Goal: Find specific page/section: Find specific page/section

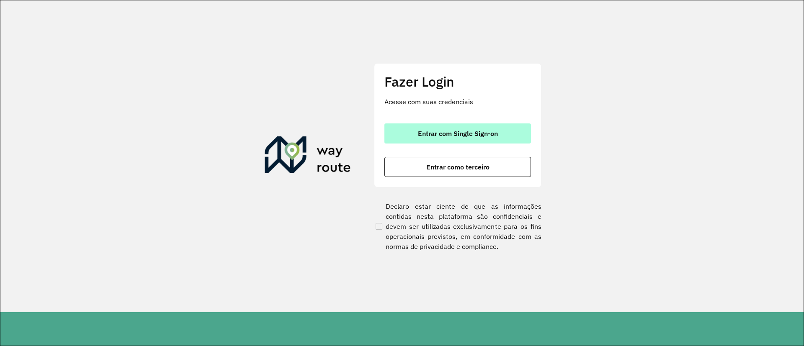
click at [437, 130] on span "Entrar com Single Sign-on" at bounding box center [458, 133] width 80 height 7
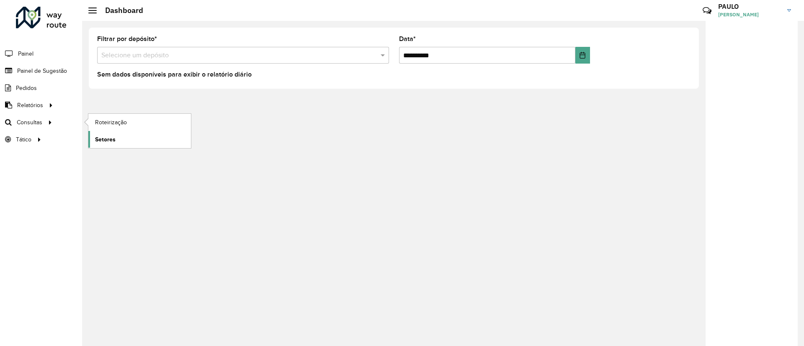
click at [116, 138] on link "Setores" at bounding box center [139, 139] width 103 height 17
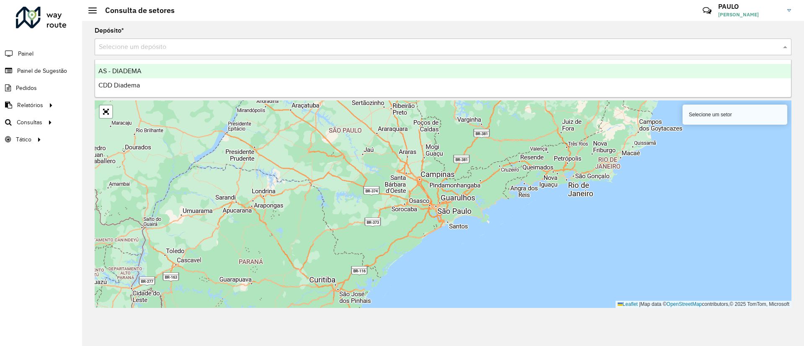
click at [206, 42] on input "text" at bounding box center [435, 47] width 672 height 10
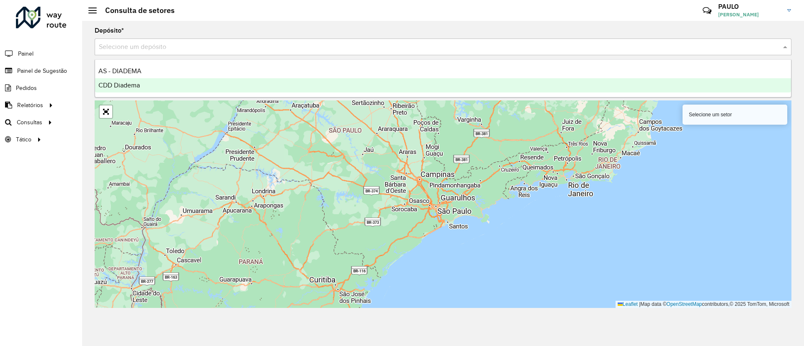
click at [138, 85] on span "CDD Diadema" at bounding box center [118, 85] width 41 height 7
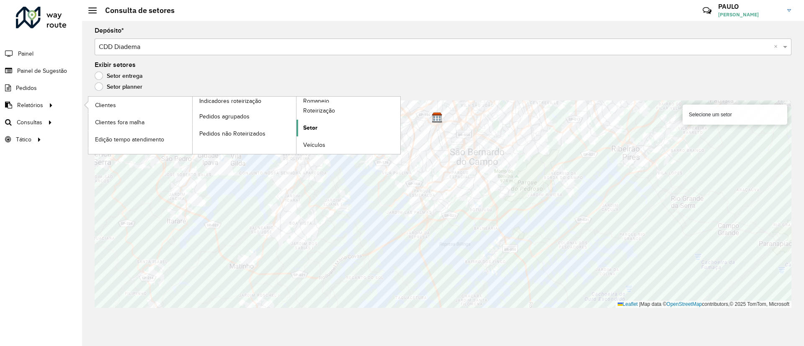
click at [312, 130] on span "Setor" at bounding box center [310, 128] width 14 height 9
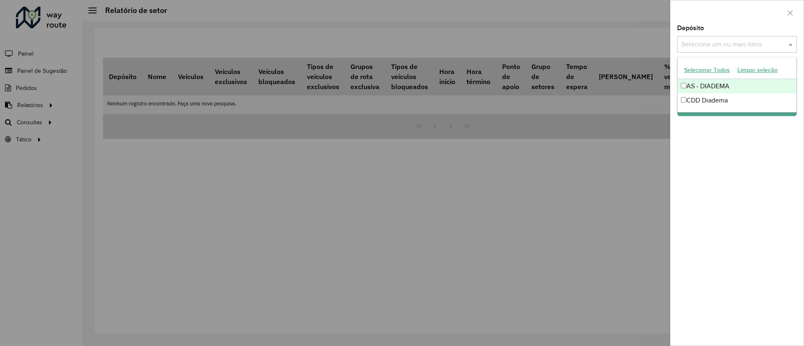
click at [758, 44] on input "text" at bounding box center [733, 45] width 107 height 10
click at [716, 85] on div "AS - DIADEMA" at bounding box center [737, 86] width 119 height 14
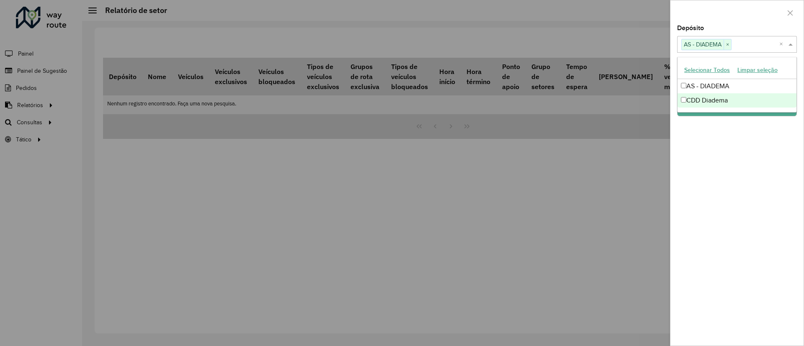
click at [706, 96] on div "CDD Diadema" at bounding box center [737, 100] width 119 height 14
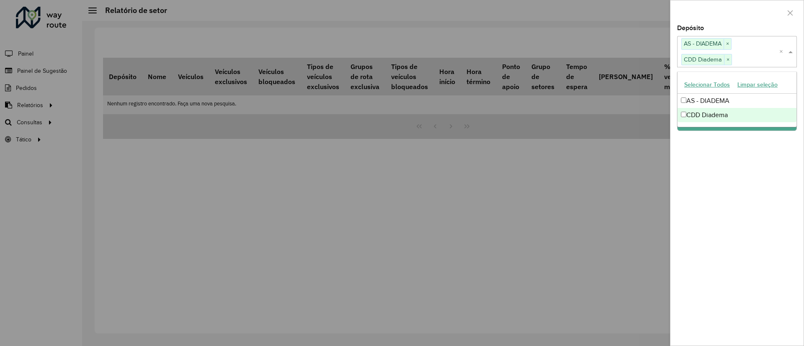
click at [729, 150] on div "Depósito Selecione um ou mais itens AS - DIADEMA × CDD Diadema × × Grupo de Dep…" at bounding box center [737, 185] width 133 height 321
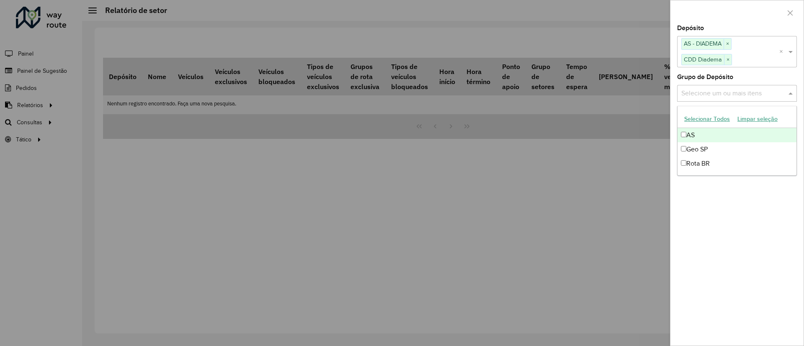
click at [738, 93] on input "text" at bounding box center [733, 93] width 107 height 10
click at [687, 154] on div "Geo SP" at bounding box center [737, 149] width 119 height 14
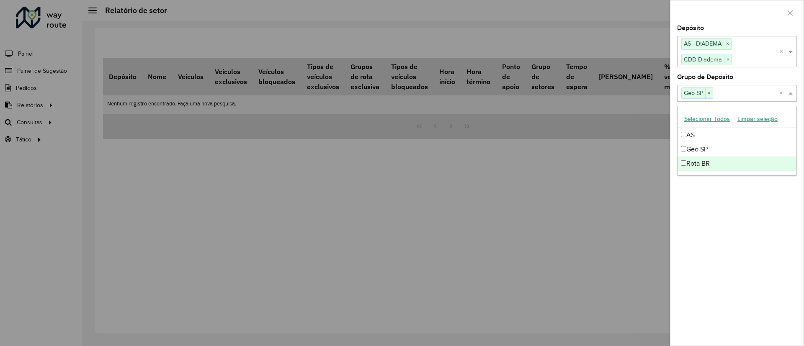
click at [688, 166] on div "Rota BR" at bounding box center [737, 164] width 119 height 14
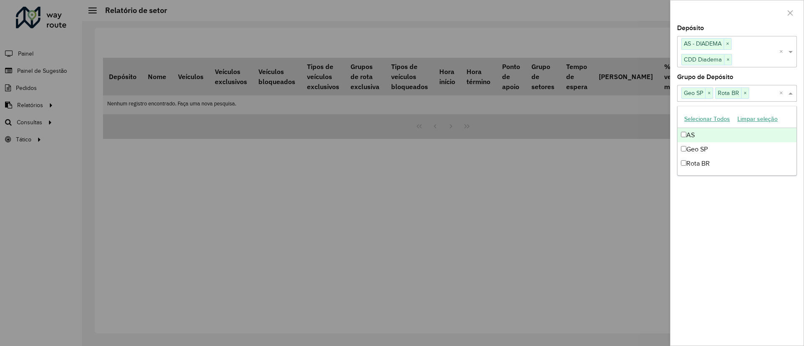
click at [693, 133] on div "AS" at bounding box center [737, 135] width 119 height 14
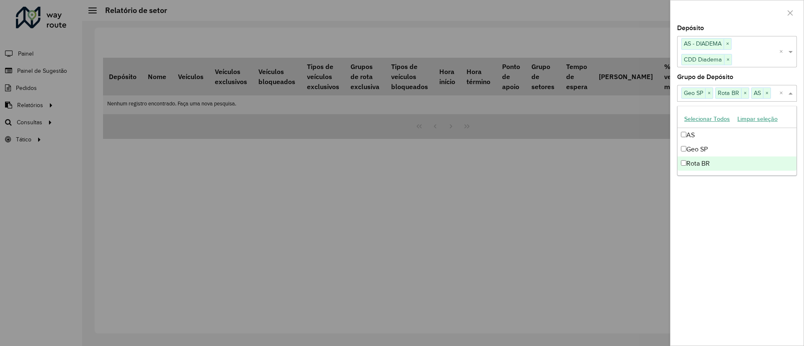
click at [768, 194] on div "Depósito Selecione um ou mais itens AS - DIADEMA × CDD Diadema × × Grupo de Dep…" at bounding box center [737, 185] width 133 height 321
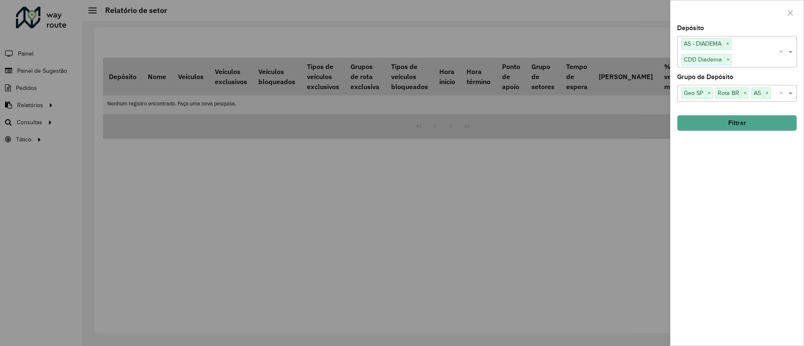
click at [743, 125] on button "Filtrar" at bounding box center [737, 123] width 120 height 16
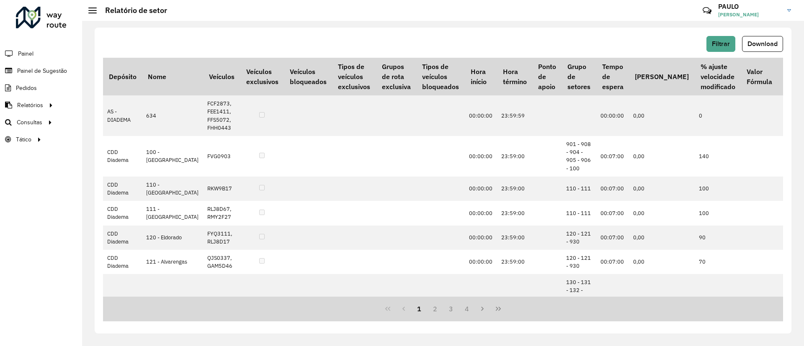
click at [91, 10] on span at bounding box center [92, 10] width 8 height 1
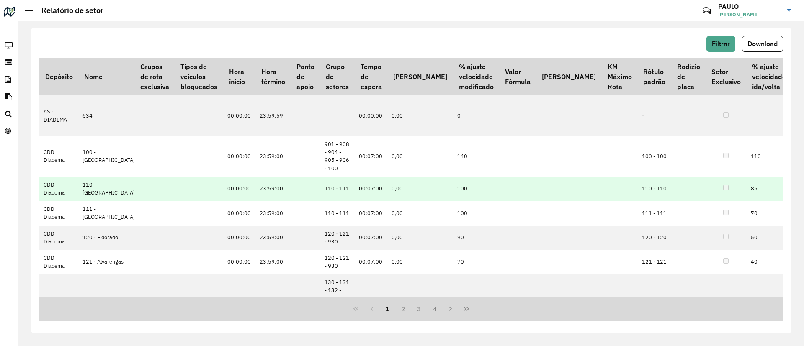
scroll to position [0, 180]
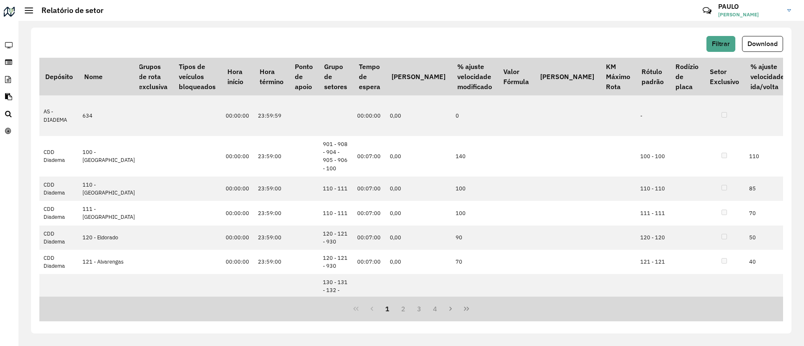
click at [28, 13] on span at bounding box center [29, 13] width 8 height 1
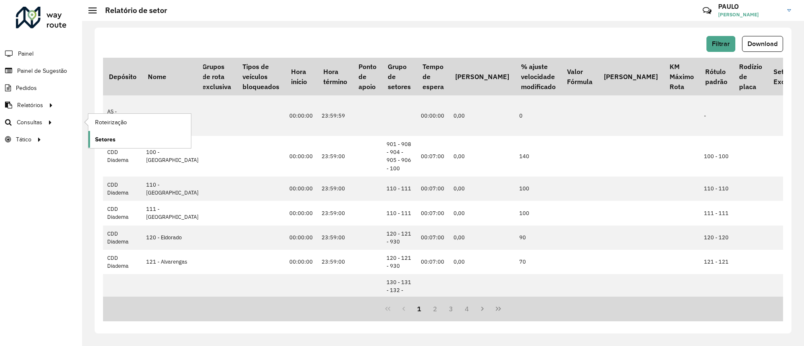
click at [109, 137] on span "Setores" at bounding box center [105, 139] width 21 height 9
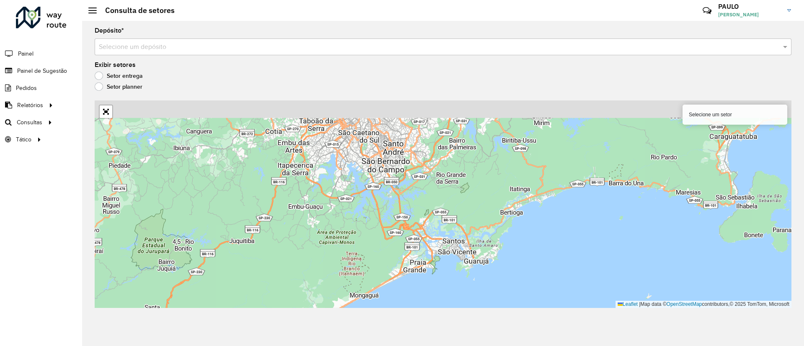
drag, startPoint x: 483, startPoint y: 180, endPoint x: 462, endPoint y: 318, distance: 140.4
click at [462, 318] on div "Depósito * Selecione um depósito Exibir setores Setor entrega Setor planner Sel…" at bounding box center [443, 184] width 722 height 326
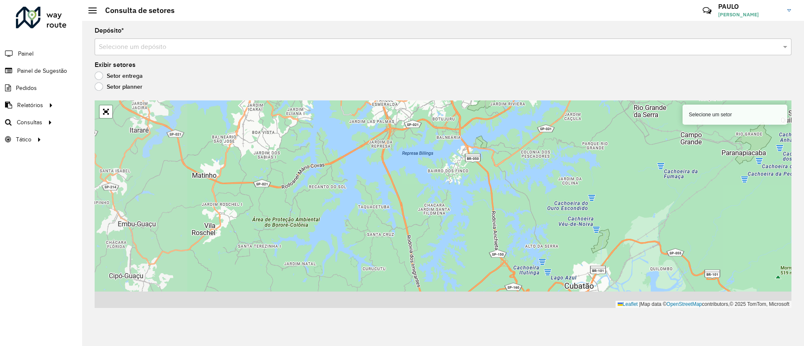
drag, startPoint x: 383, startPoint y: 209, endPoint x: 579, endPoint y: 187, distance: 198.1
click at [579, 187] on div "Selecione um setor Leaflet | Map data © OpenStreetMap contributors,© 2025 TomTo…" at bounding box center [443, 205] width 697 height 208
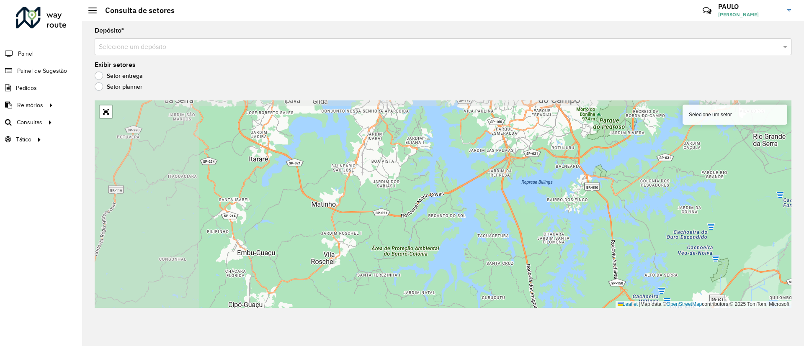
drag, startPoint x: 313, startPoint y: 204, endPoint x: 432, endPoint y: 233, distance: 122.9
click at [432, 233] on div "Selecione um setor Leaflet | Map data © OpenStreetMap contributors,© 2025 TomTo…" at bounding box center [443, 205] width 697 height 208
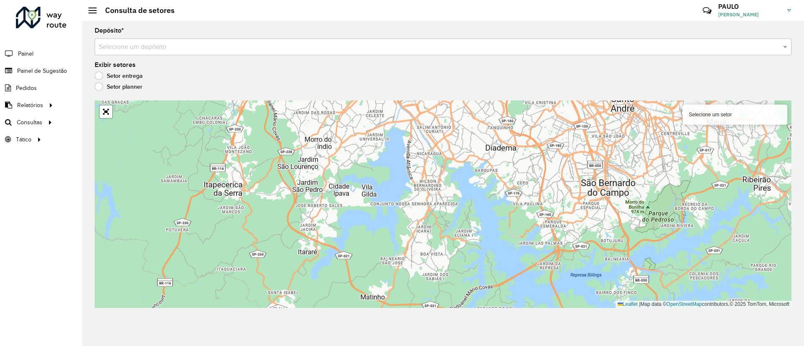
drag, startPoint x: 276, startPoint y: 217, endPoint x: 325, endPoint y: 310, distance: 105.1
click at [325, 310] on div "Depósito * Selecione um depósito Exibir setores Setor entrega Setor planner Sel…" at bounding box center [443, 184] width 722 height 326
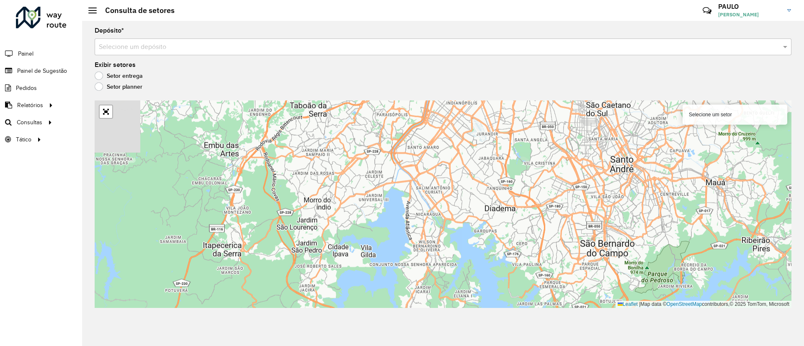
drag, startPoint x: 290, startPoint y: 239, endPoint x: 289, endPoint y: 300, distance: 60.8
click at [289, 300] on div "Selecione um setor Leaflet | Map data © OpenStreetMap contributors,© 2025 TomTo…" at bounding box center [443, 205] width 697 height 208
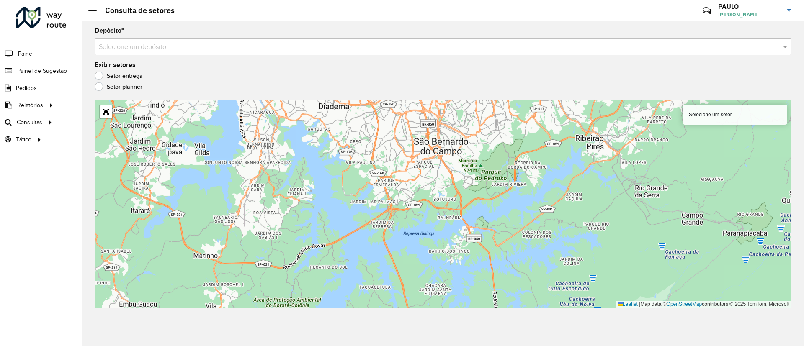
drag, startPoint x: 368, startPoint y: 205, endPoint x: 202, endPoint y: 103, distance: 195.2
click at [202, 103] on div "Selecione um setor Leaflet | Map data © OpenStreetMap contributors,© 2025 TomTo…" at bounding box center [443, 205] width 697 height 208
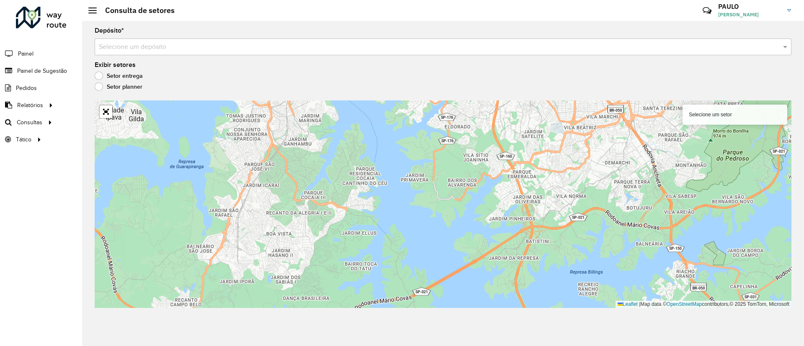
click at [287, 42] on input "text" at bounding box center [435, 47] width 672 height 10
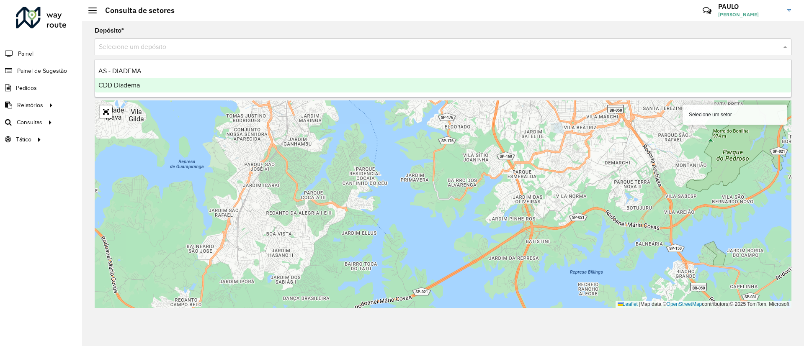
click at [156, 86] on div "CDD Diadema" at bounding box center [443, 85] width 696 height 14
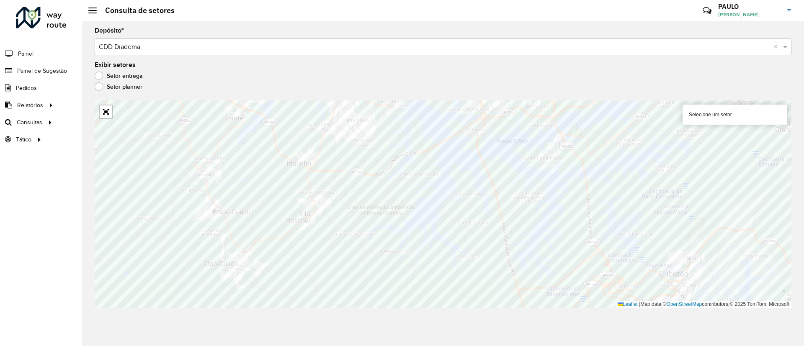
click at [761, 114] on div "Selecione um setor" at bounding box center [735, 115] width 105 height 20
click at [702, 110] on div "Selecione um setor" at bounding box center [735, 115] width 105 height 20
